Goal: Check status: Check status

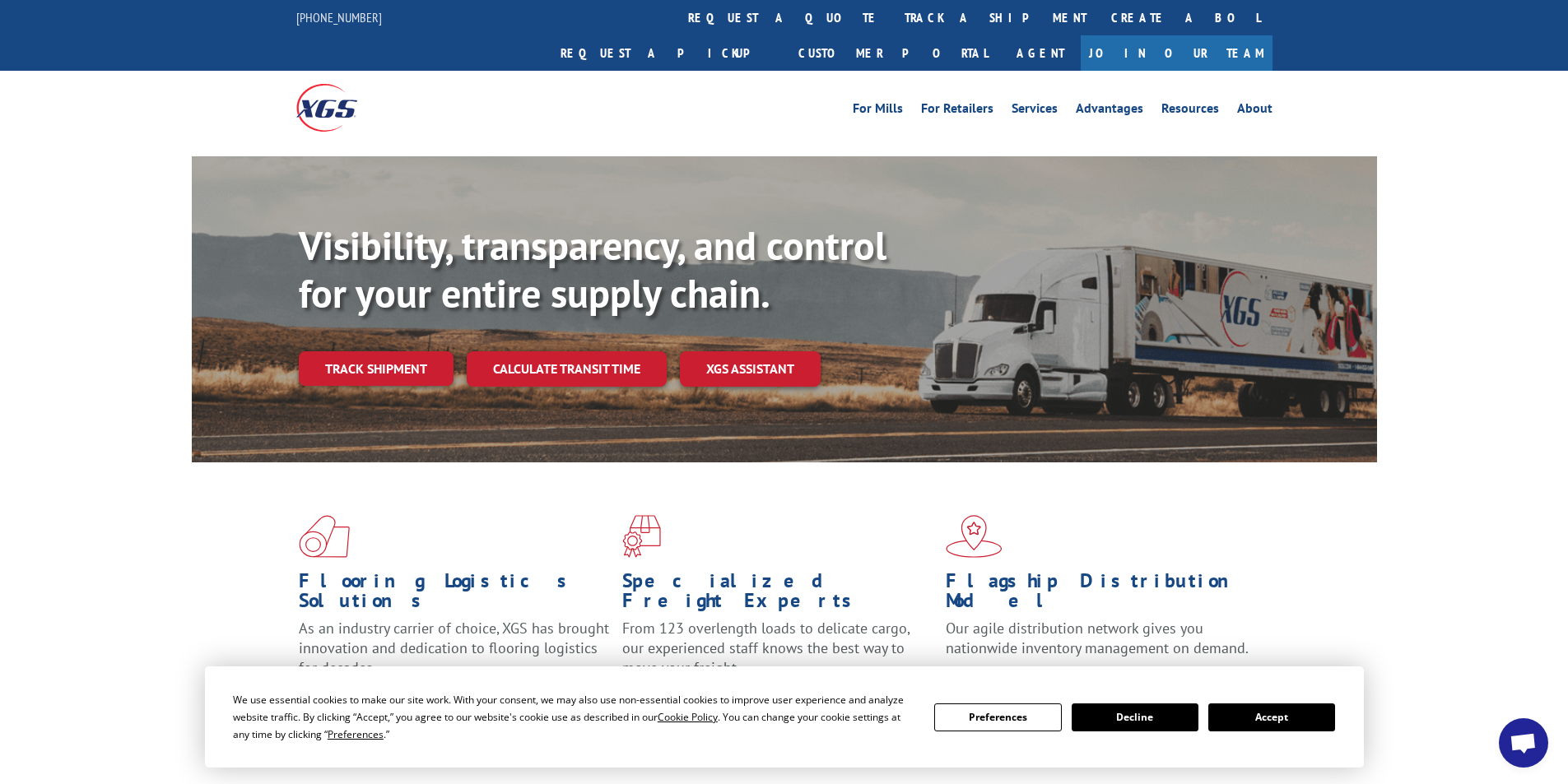
click at [400, 463] on div "Flooring Logistics Solutions As an industry carrier of choice, XGS has brought …" at bounding box center [784, 613] width 1185 height 301
click at [400, 351] on link "Track shipment" at bounding box center [376, 368] width 155 height 34
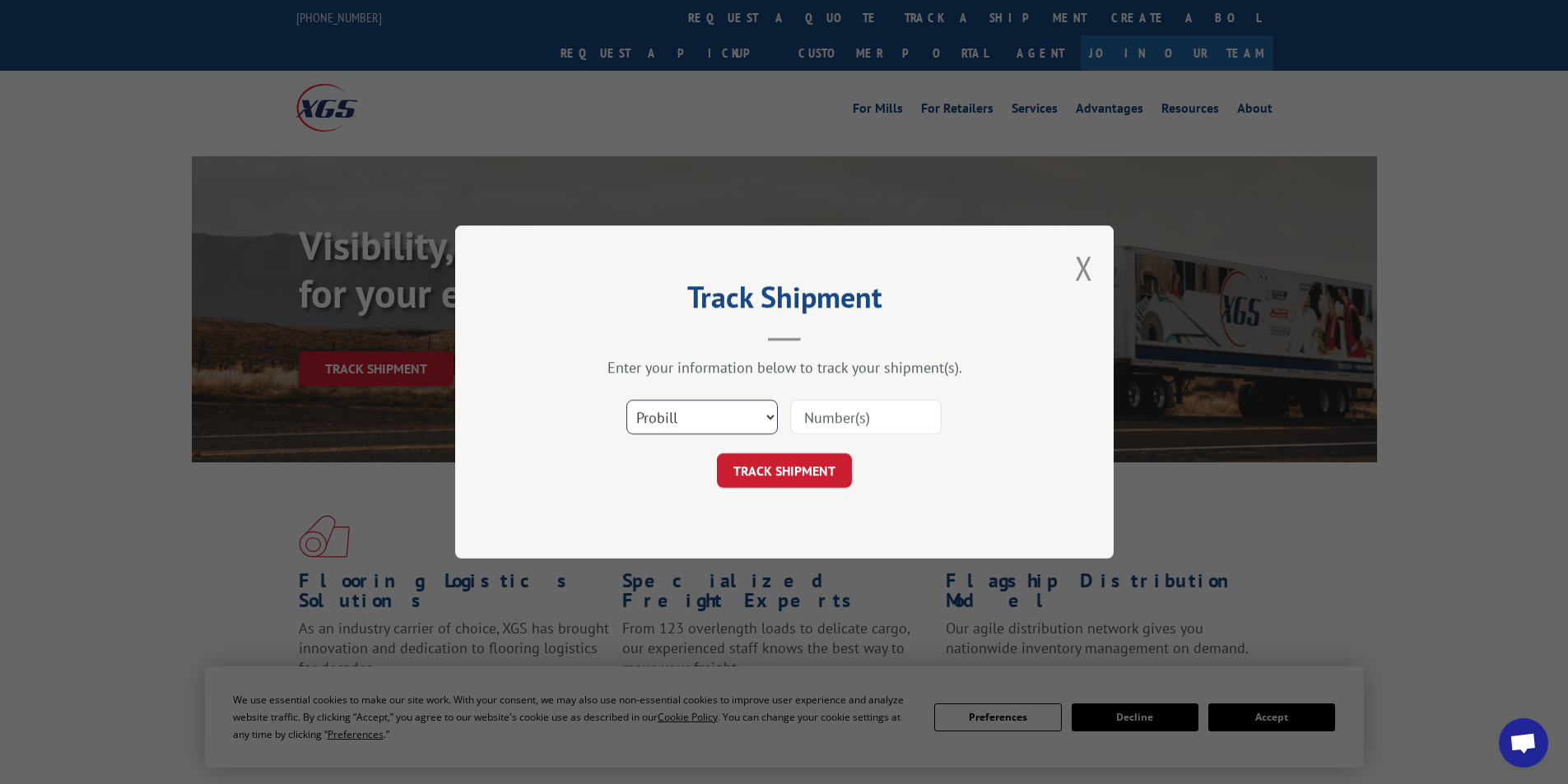
click at [761, 420] on select "Select category... Probill BOL PO" at bounding box center [701, 416] width 151 height 34
select select "bol"
click at [626, 400] on select "Select category... Probill BOL PO" at bounding box center [701, 416] width 151 height 34
click at [822, 416] on input at bounding box center [865, 416] width 151 height 34
click at [823, 413] on input at bounding box center [865, 416] width 151 height 34
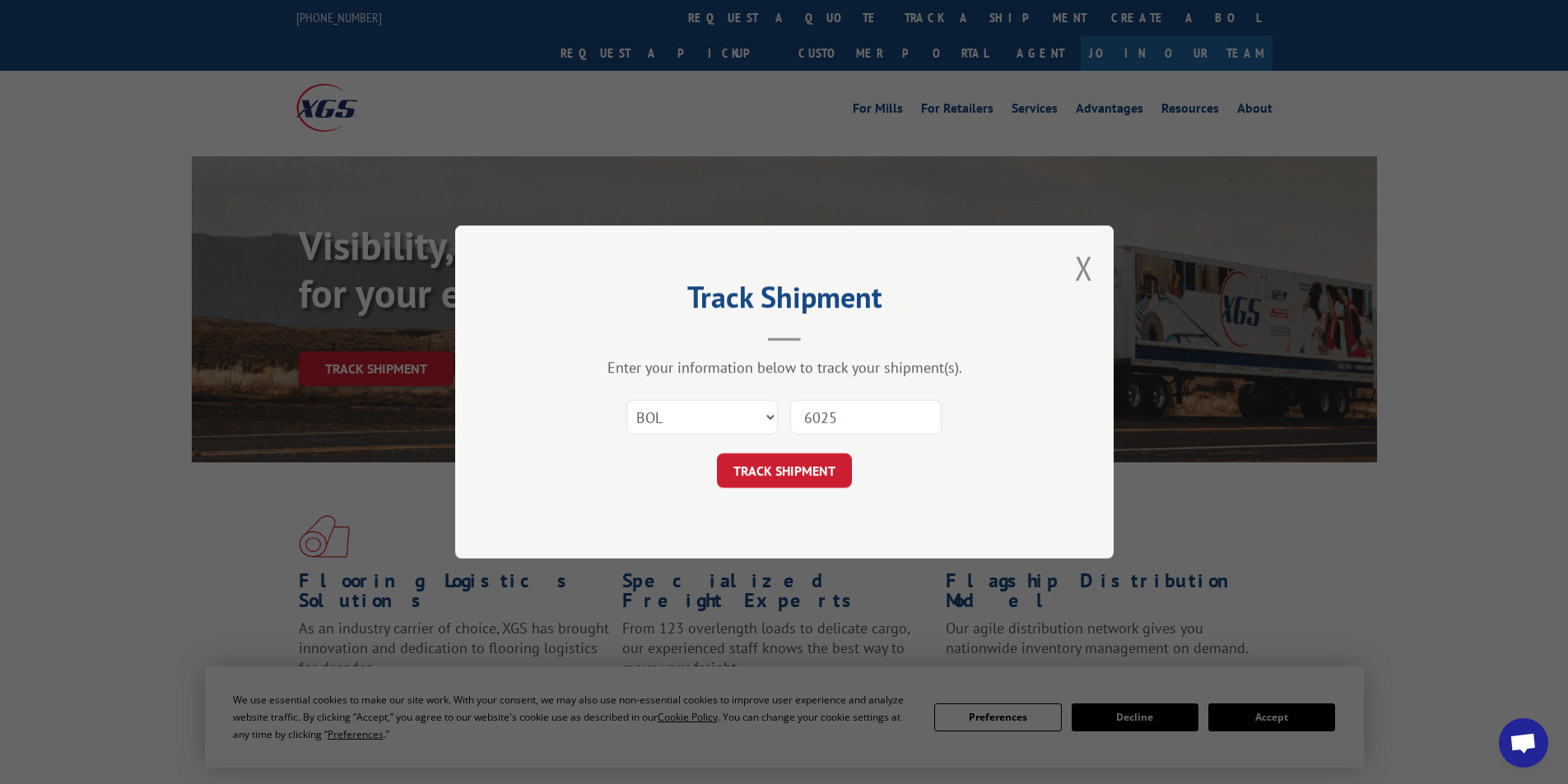
click at [853, 415] on input "6025" at bounding box center [865, 416] width 151 height 34
type input "6025115"
click at [791, 470] on button "TRACK SHIPMENT" at bounding box center [784, 470] width 135 height 34
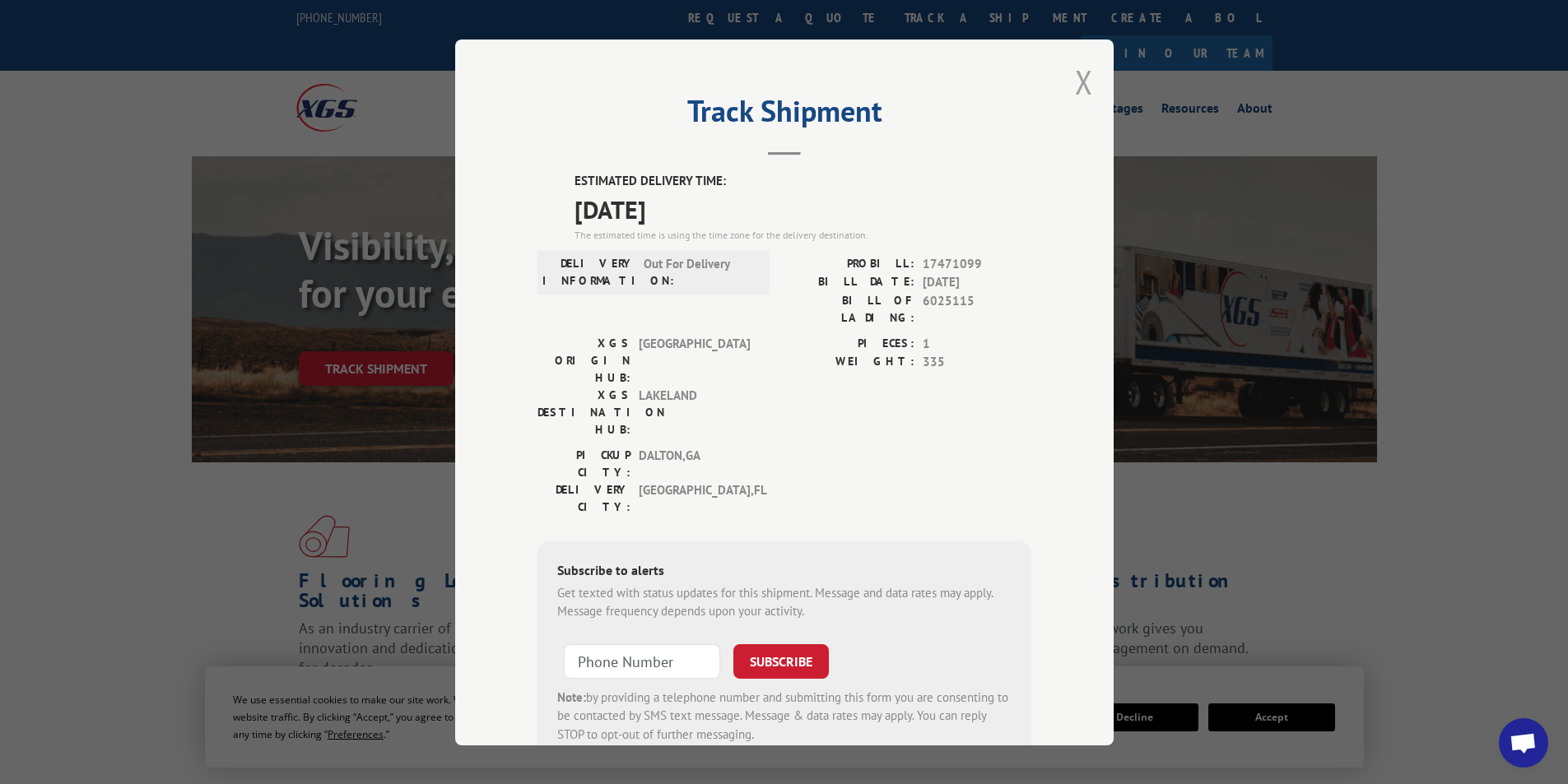
click at [1076, 77] on button "Close modal" at bounding box center [1083, 81] width 18 height 43
